Goal: Find specific page/section: Find specific page/section

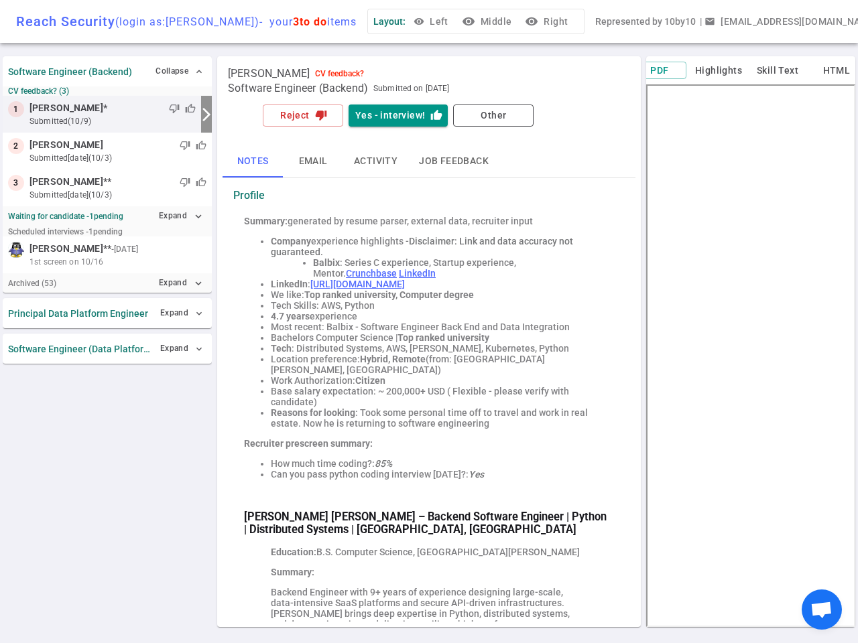
click at [429, 332] on strong "Top ranked university" at bounding box center [443, 337] width 92 height 11
click at [436, 21] on button "visibility Left" at bounding box center [432, 21] width 43 height 25
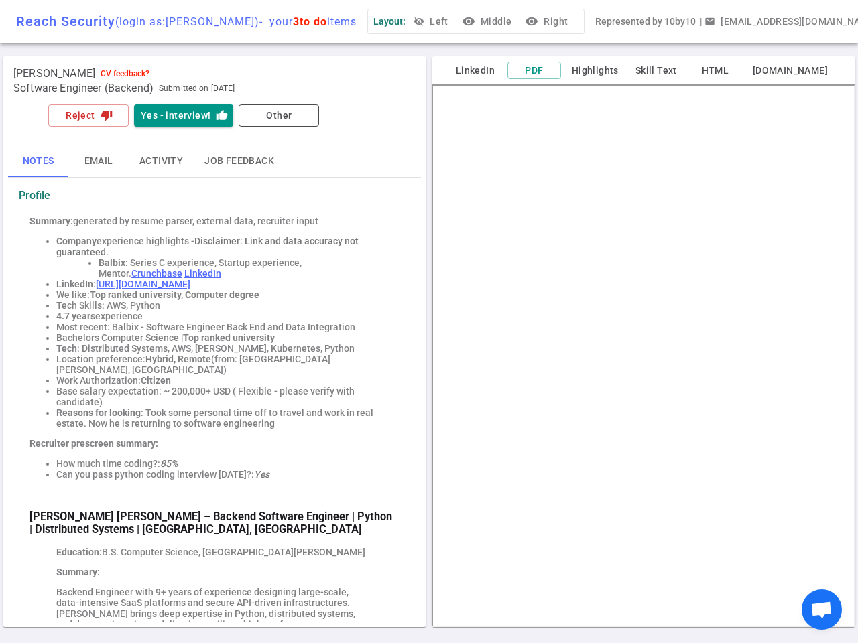
click at [491, 21] on button "visibility Middle" at bounding box center [488, 21] width 58 height 25
click at [552, 21] on button "visibility Right" at bounding box center [547, 21] width 51 height 25
